Goal: Information Seeking & Learning: Learn about a topic

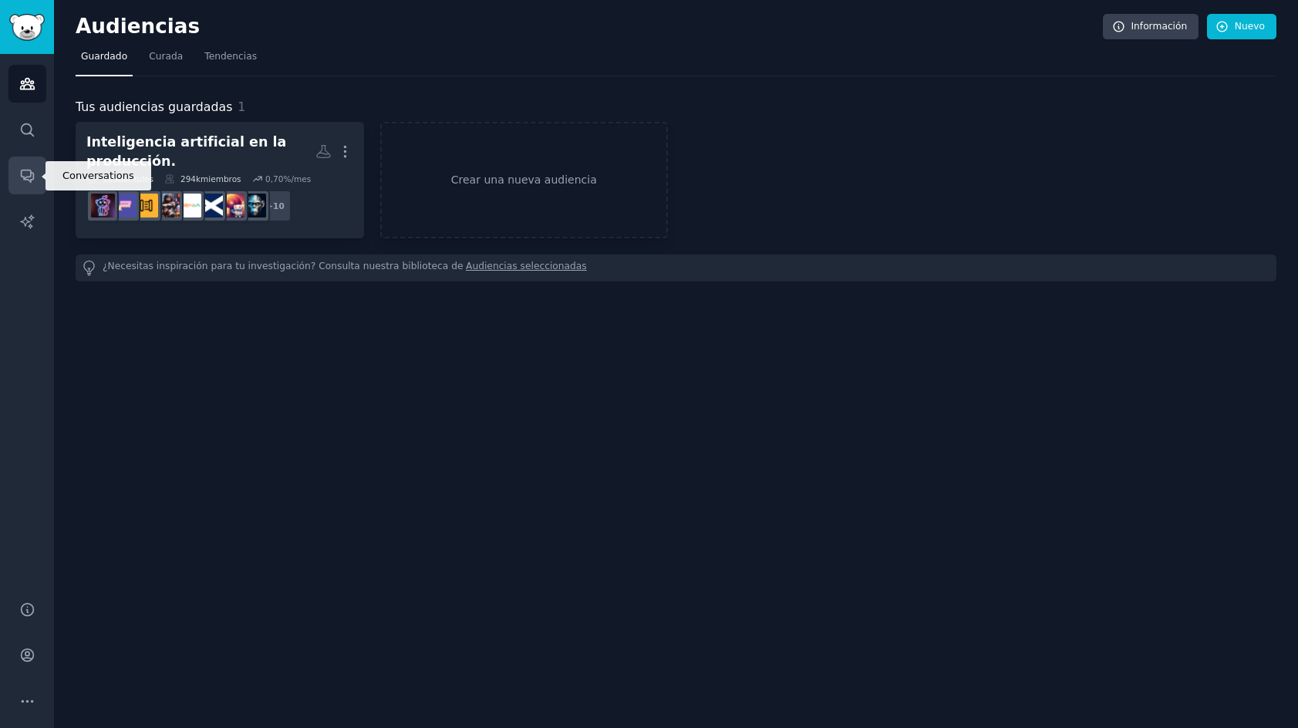
click at [19, 182] on icon "Barra lateral" at bounding box center [27, 175] width 16 height 16
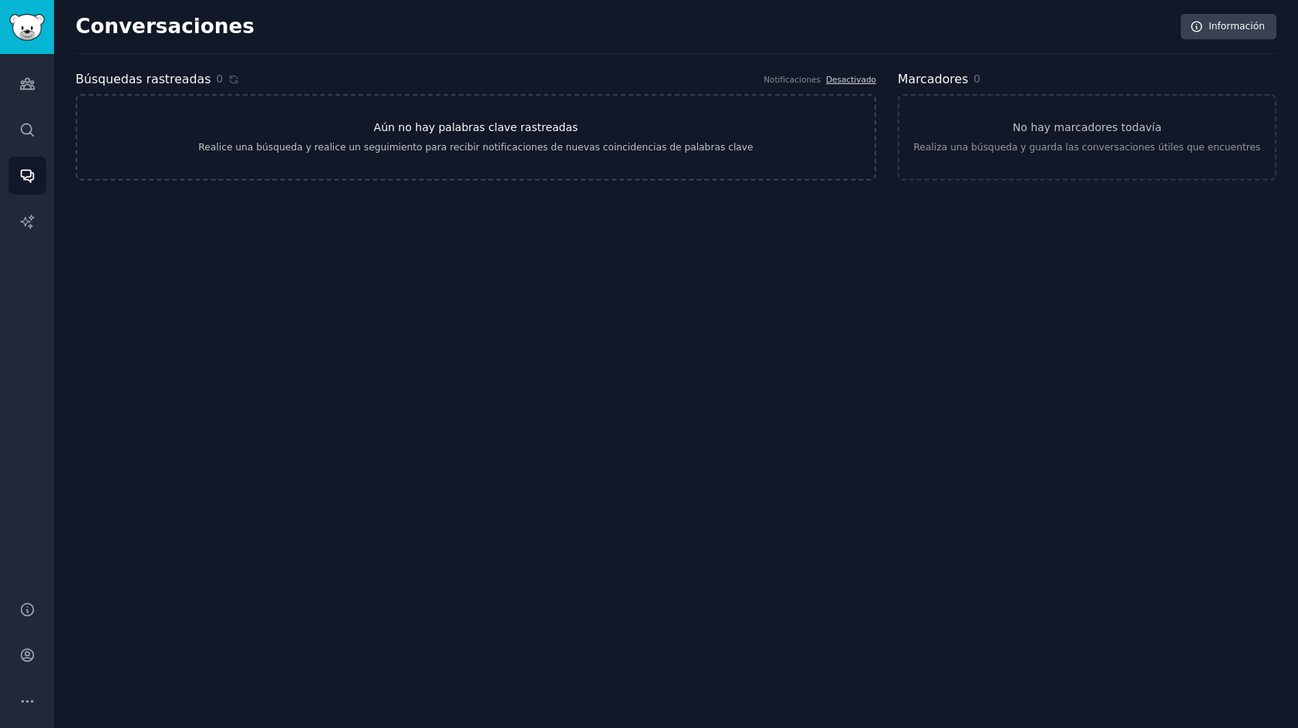
click at [434, 133] on font "Aún no hay palabras clave rastreadas" at bounding box center [476, 127] width 204 height 12
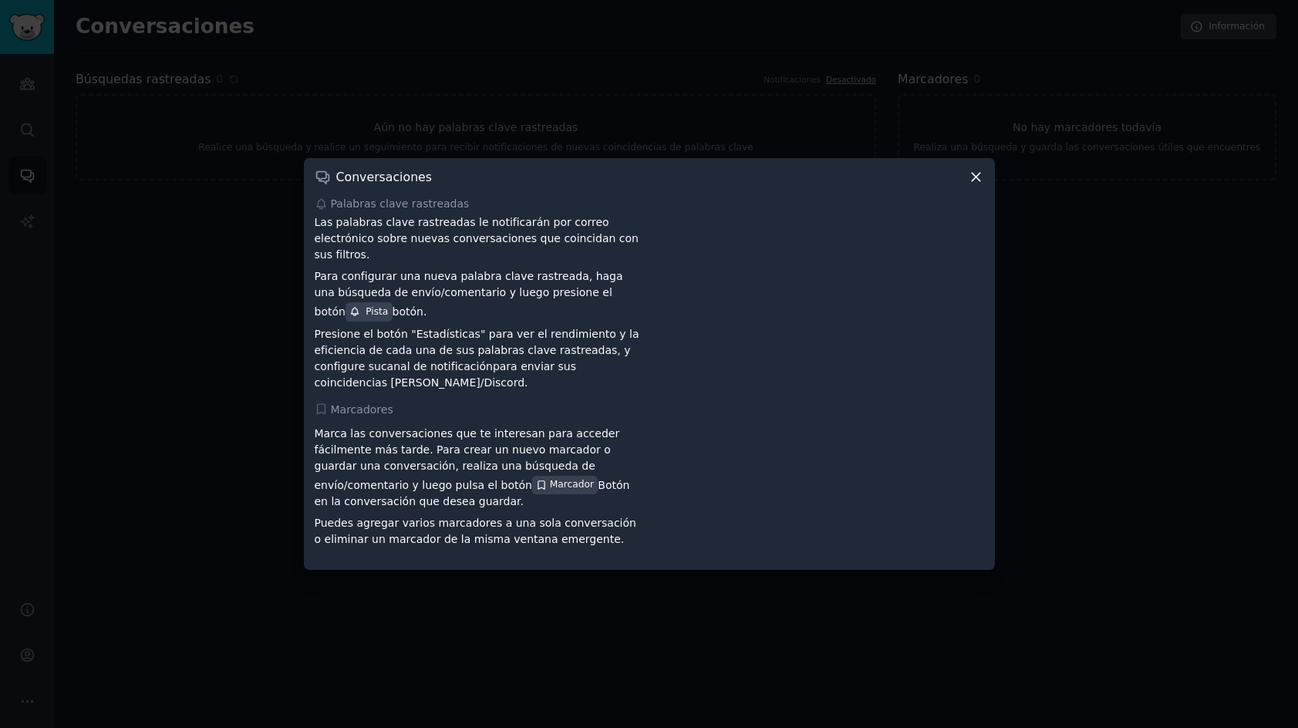
click at [987, 179] on div "Conversaciones Palabras clave rastreadas Las palabras clave rastreadas le notif…" at bounding box center [649, 364] width 691 height 412
click at [984, 184] on div "Conversaciones Palabras clave rastreadas Las palabras clave rastreadas le notif…" at bounding box center [649, 364] width 691 height 412
click at [976, 181] on icon at bounding box center [976, 177] width 8 height 8
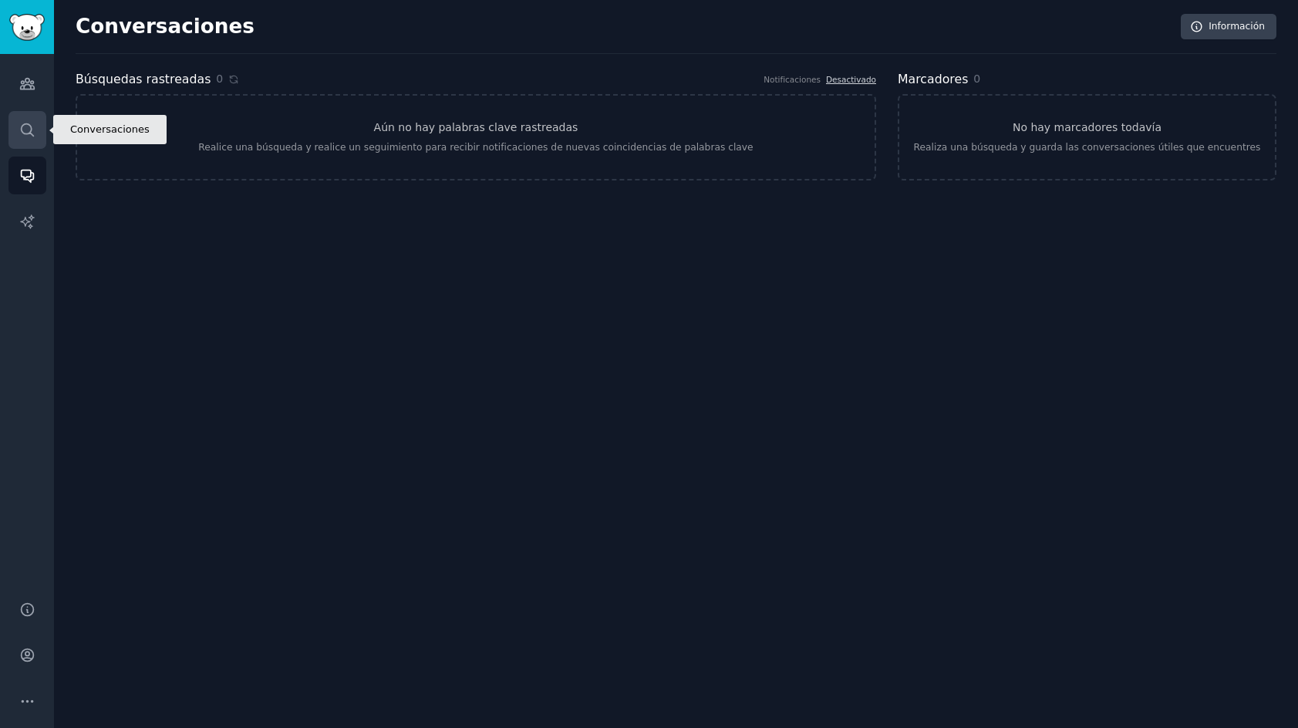
click at [26, 138] on link "Buscar" at bounding box center [27, 130] width 38 height 38
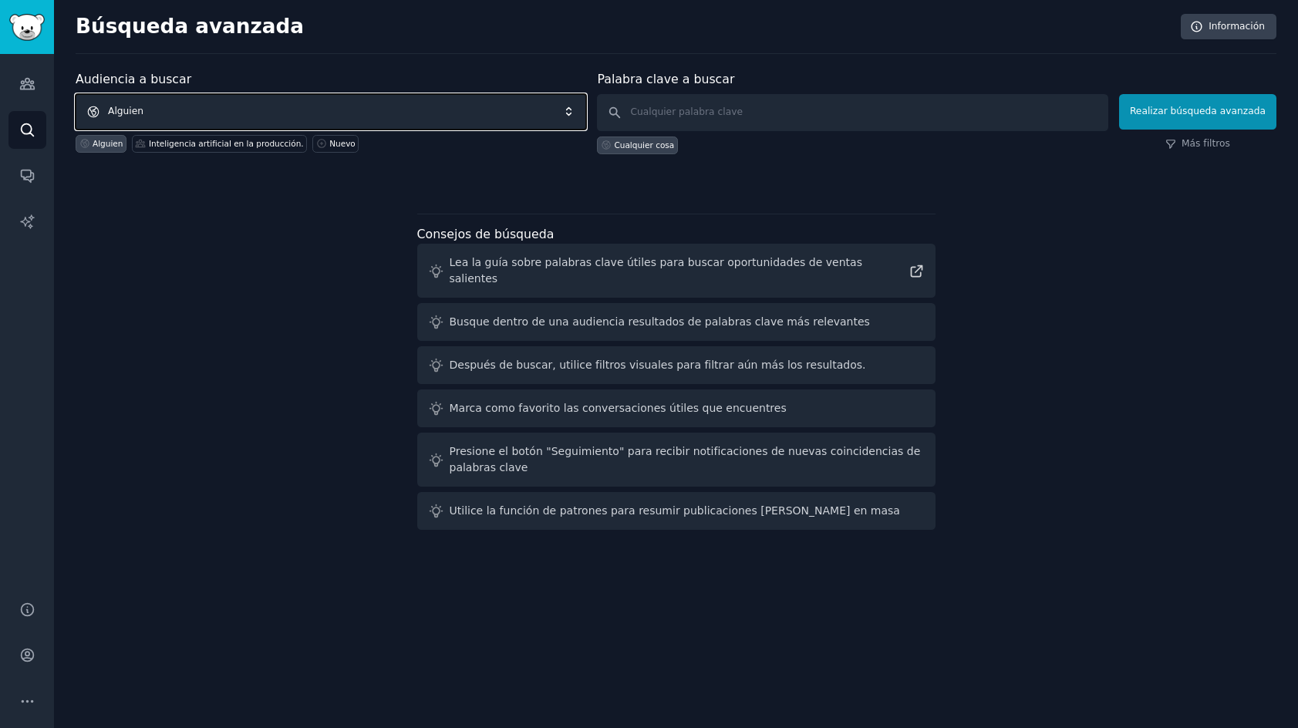
click at [205, 116] on span "Alguien" at bounding box center [331, 111] width 511 height 35
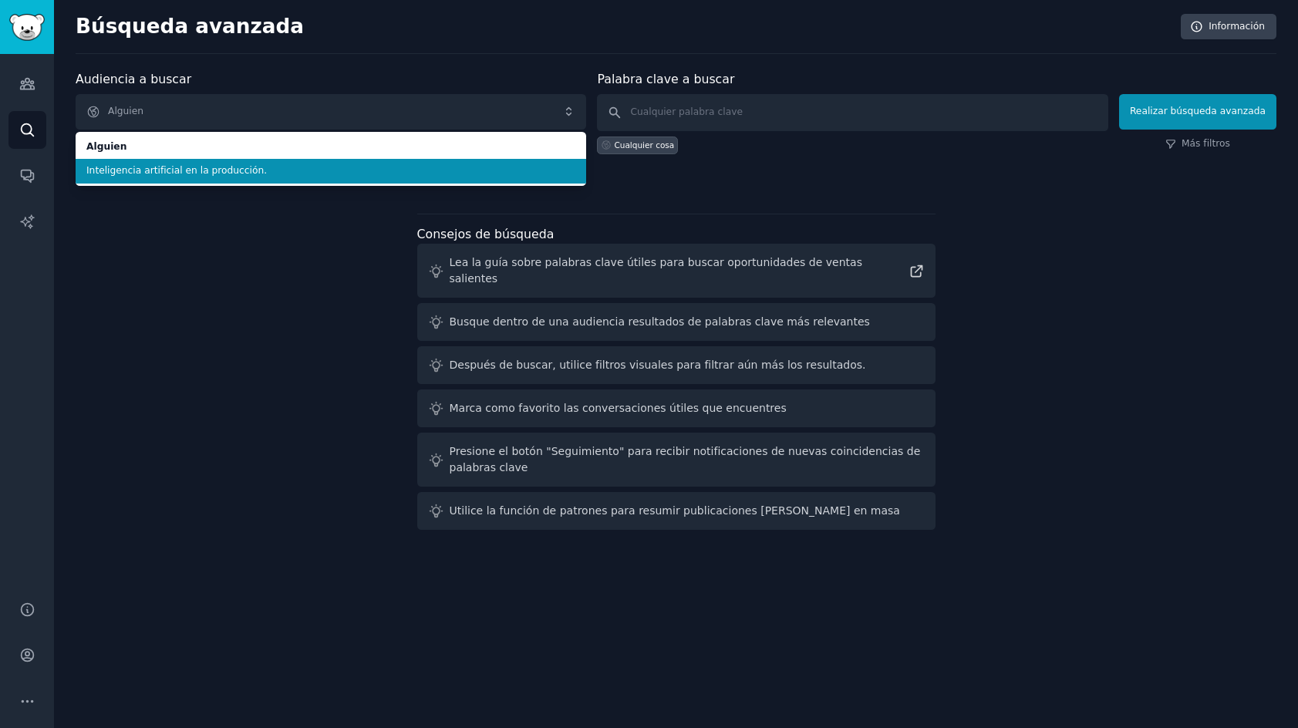
click at [225, 170] on font "Inteligencia artificial en la producción." at bounding box center [176, 170] width 181 height 11
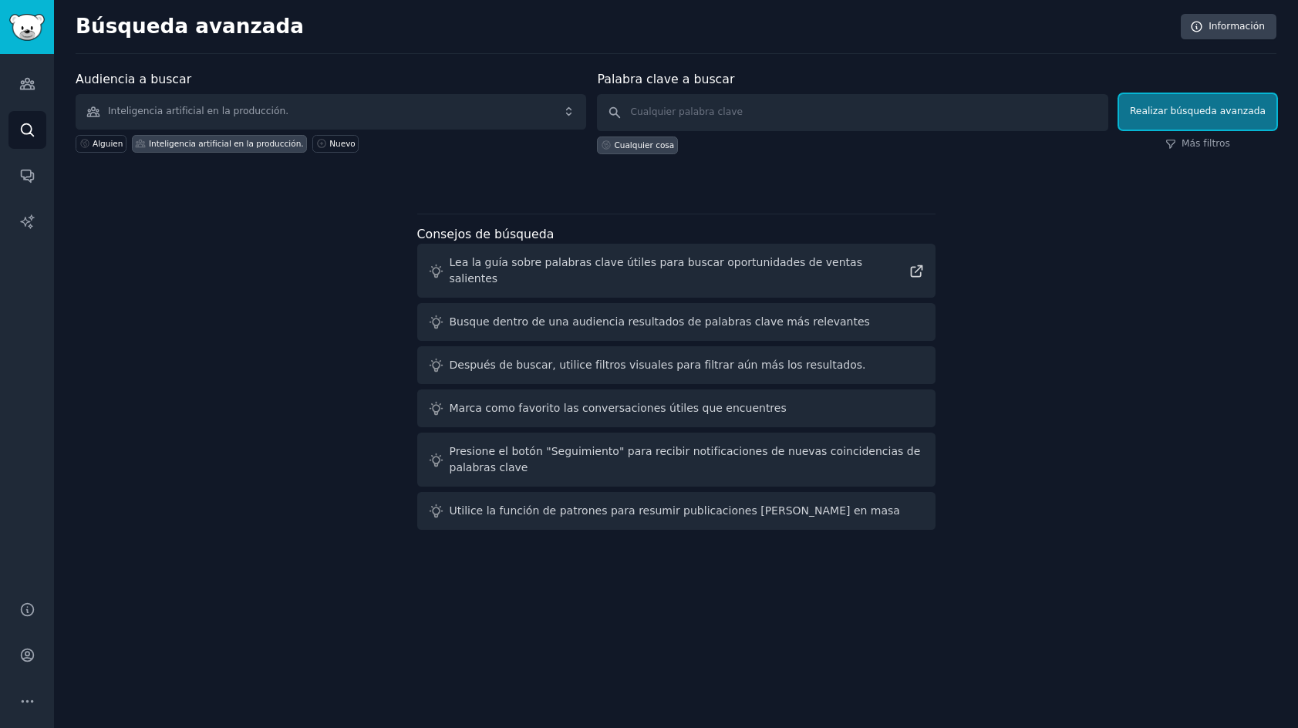
click at [1179, 121] on button "Realizar búsqueda avanzada" at bounding box center [1197, 111] width 157 height 35
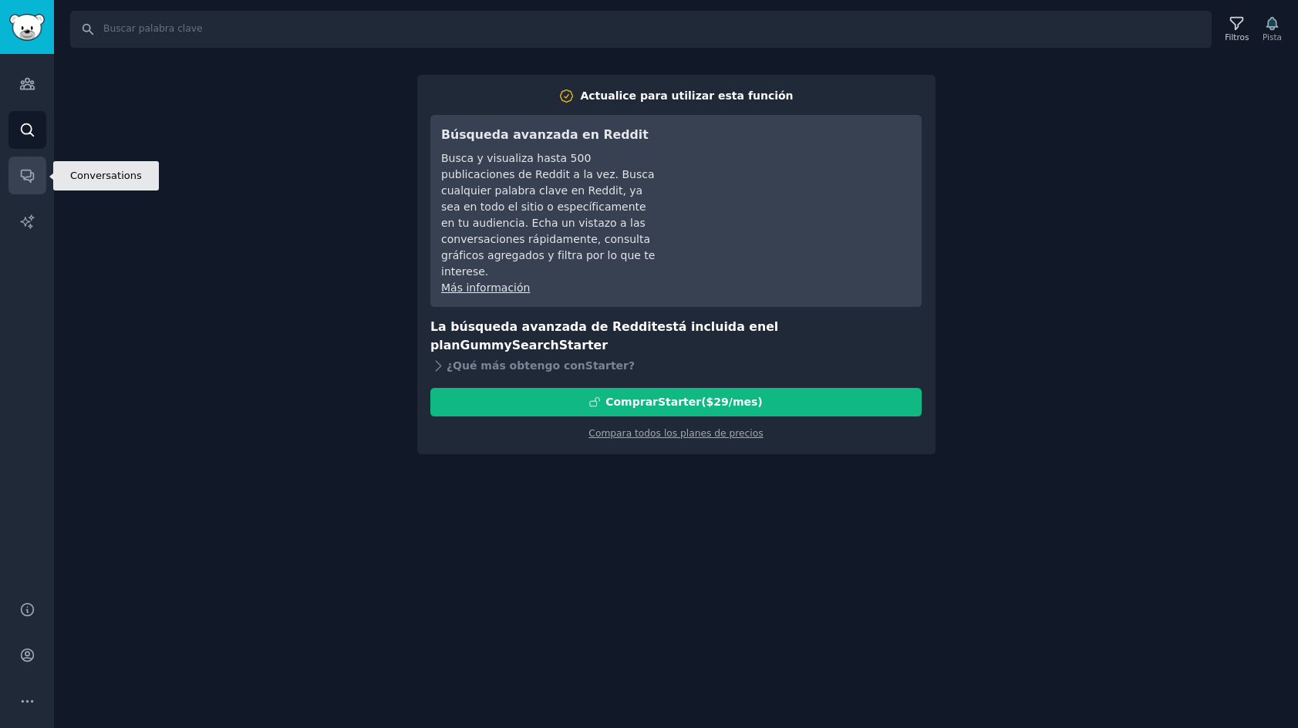
click at [19, 170] on icon "Barra lateral" at bounding box center [27, 175] width 16 height 16
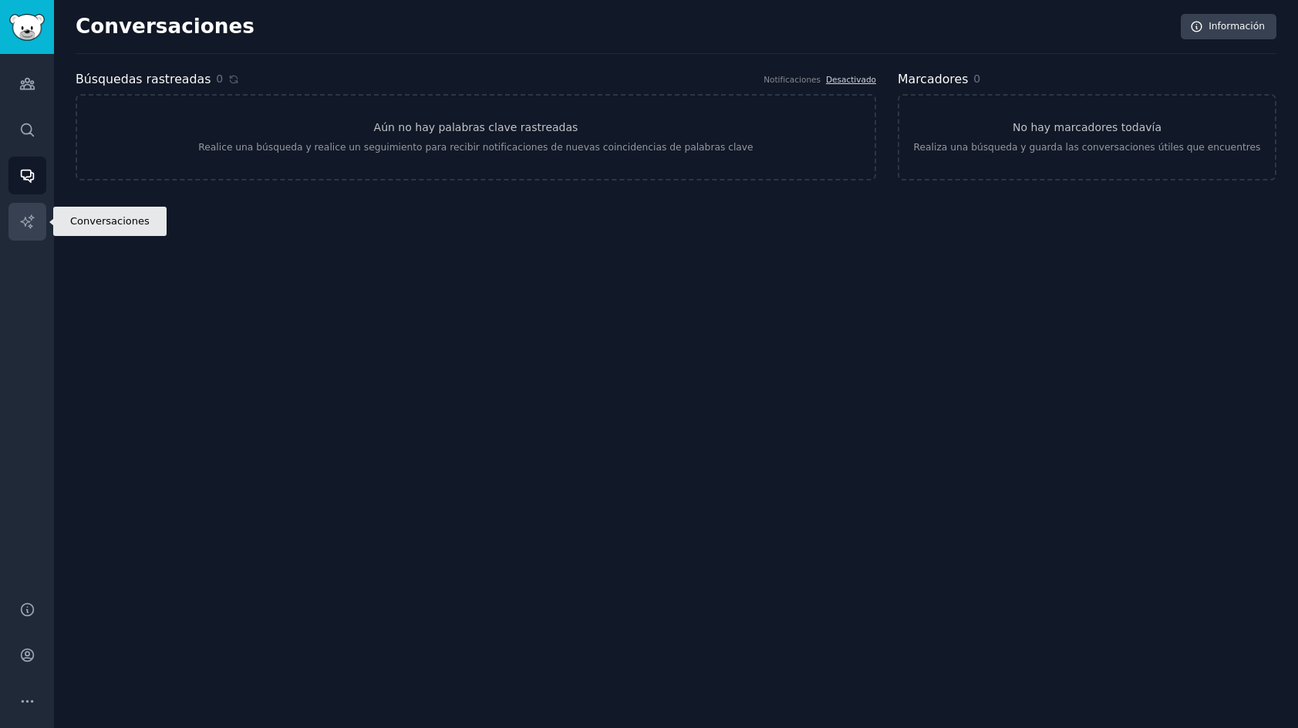
click at [40, 223] on link "Informes de IA" at bounding box center [27, 222] width 38 height 38
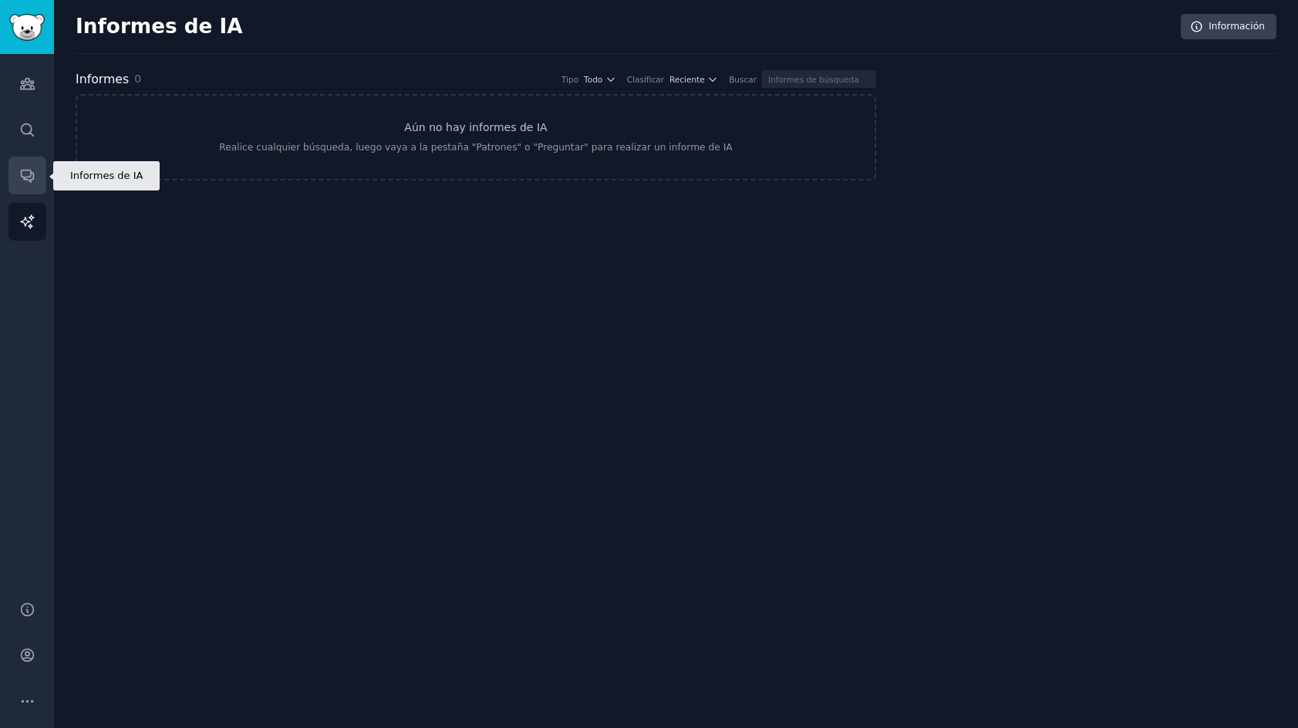
click at [39, 176] on link "Conversaciones" at bounding box center [27, 176] width 38 height 38
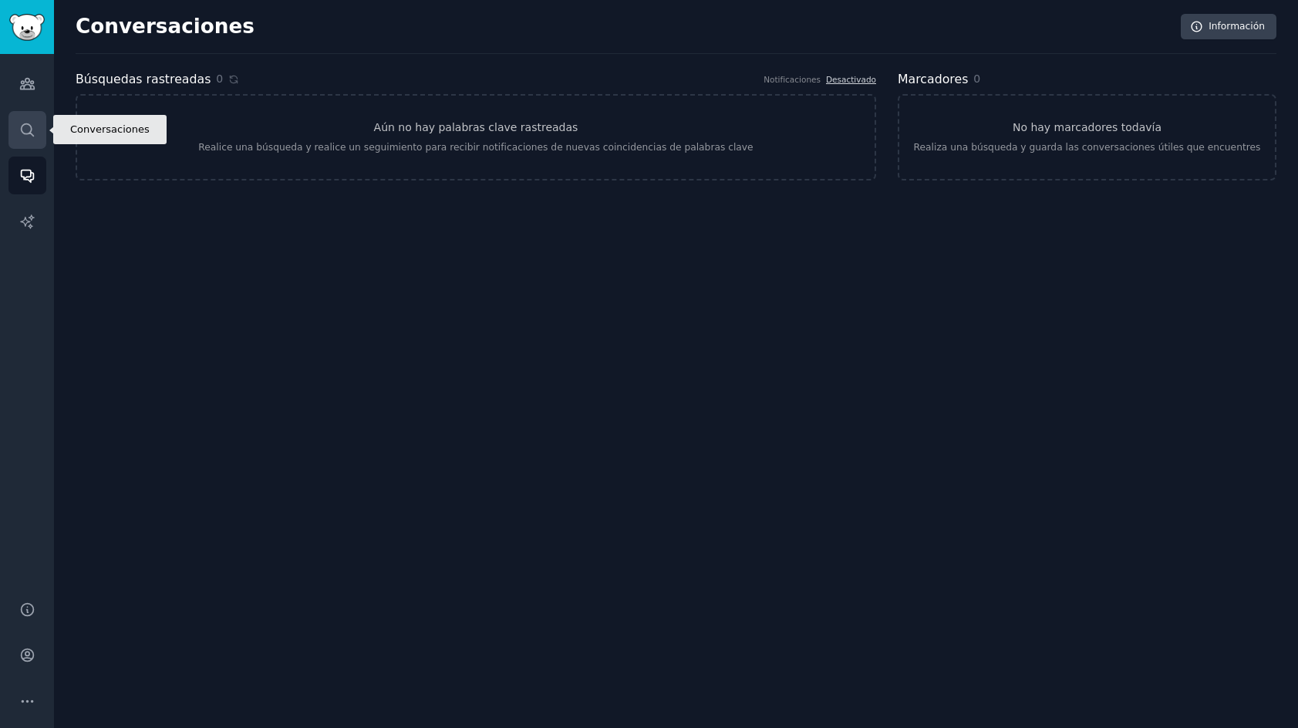
click at [25, 135] on icon "Barra lateral" at bounding box center [27, 130] width 16 height 16
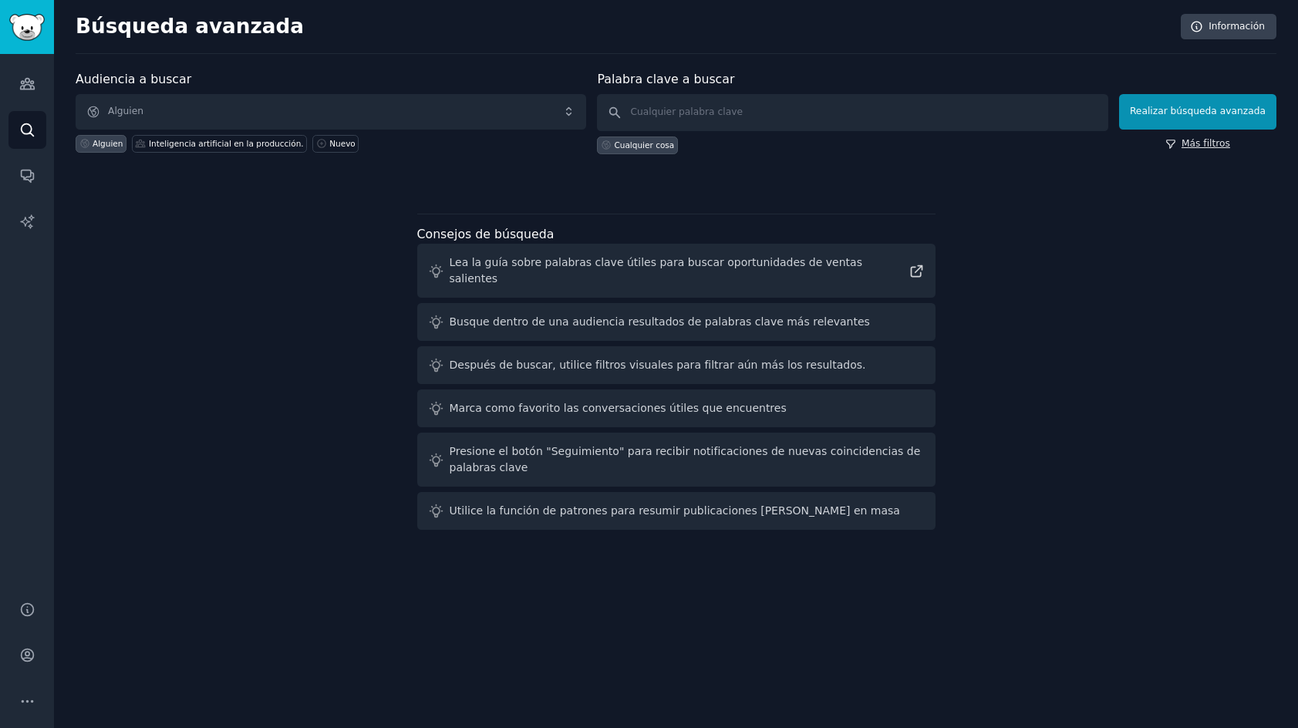
click at [1218, 150] on font "Más filtros" at bounding box center [1206, 144] width 49 height 14
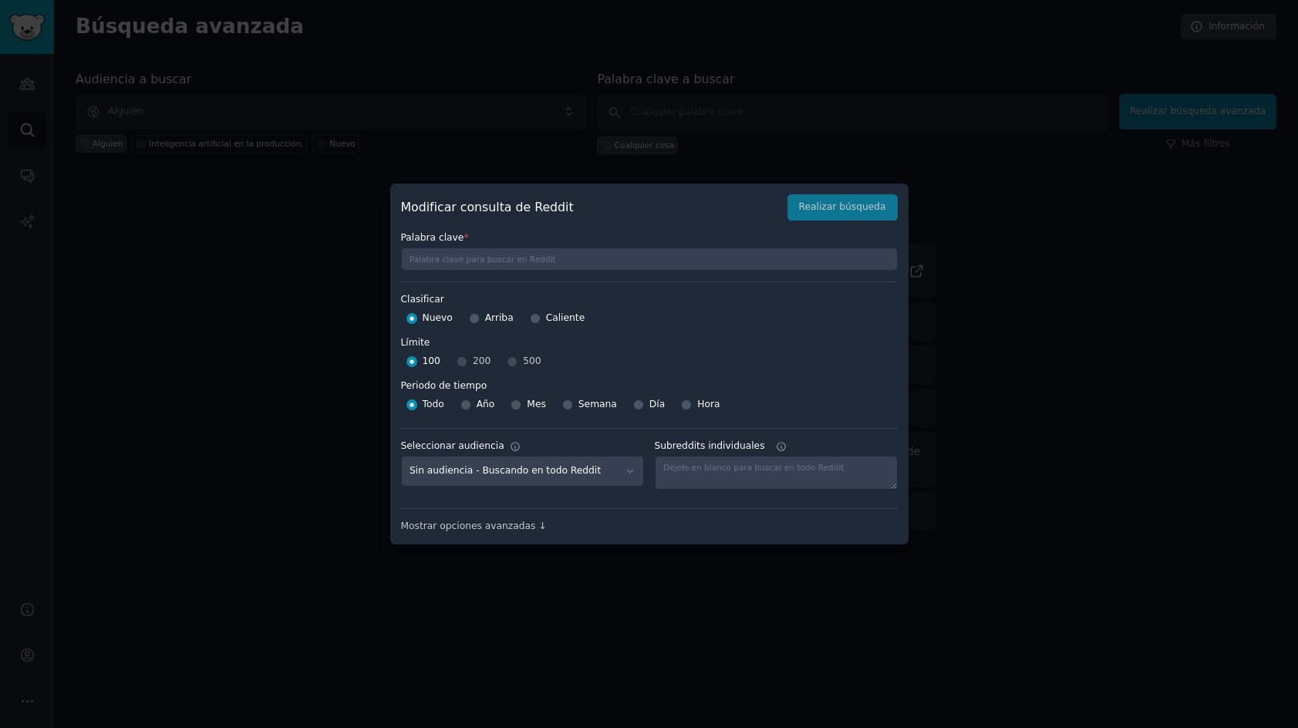
click at [547, 456] on div "Sin audiencia - Buscando en todo Reddit Inteligencia artificial en la produccio…" at bounding box center [522, 472] width 243 height 32
click at [551, 464] on select "Sin audiencia - Buscando en todo Reddit Inteligencia artificial en la produccio…" at bounding box center [522, 472] width 243 height 32
click at [758, 464] on textarea "Subreddits individuales" at bounding box center [776, 473] width 243 height 34
click at [1092, 261] on div at bounding box center [649, 364] width 1298 height 728
